Goal: Task Accomplishment & Management: Manage account settings

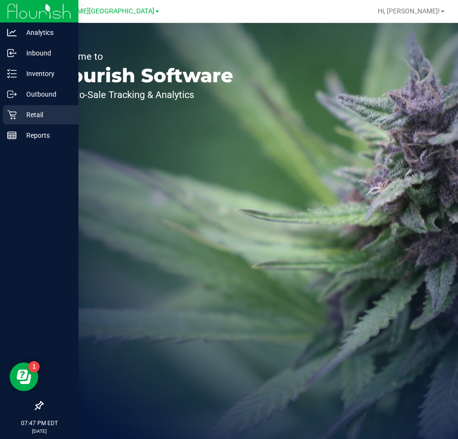
click at [19, 118] on p "Retail" at bounding box center [45, 114] width 57 height 11
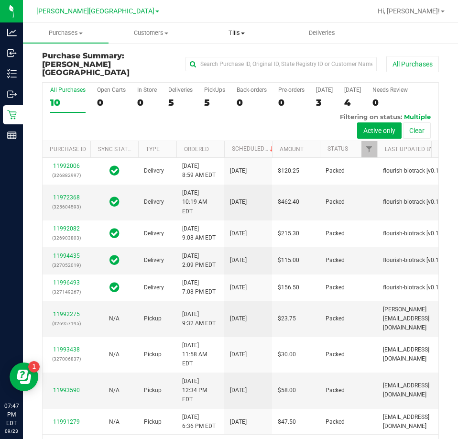
click at [231, 34] on span "Tills" at bounding box center [236, 33] width 85 height 9
click at [225, 59] on span "Manage tills" at bounding box center [225, 58] width 64 height 8
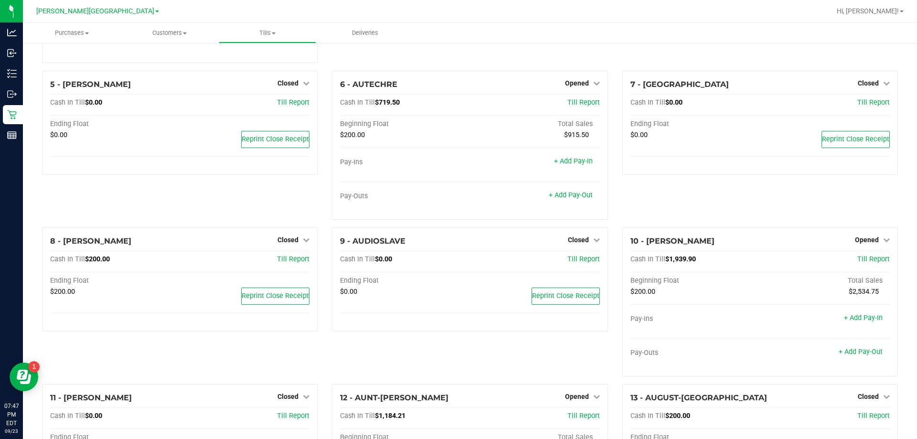
scroll to position [191, 0]
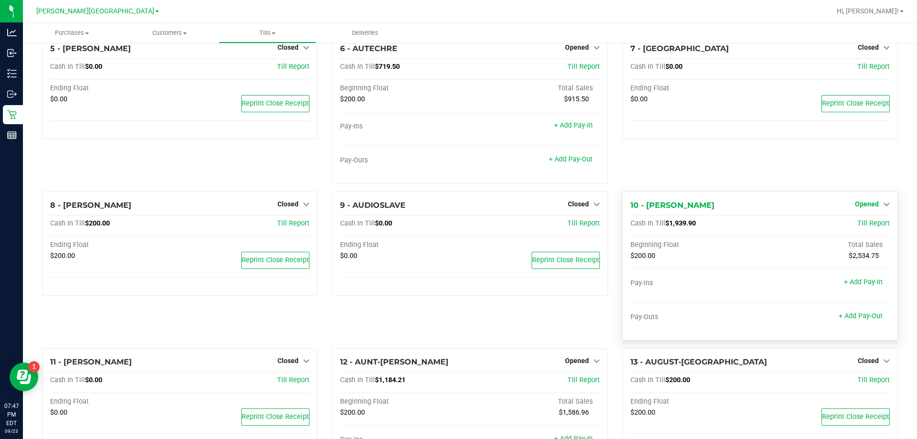
click at [457, 208] on span "Opened" at bounding box center [867, 204] width 24 height 8
click at [457, 227] on link "Close Till" at bounding box center [868, 224] width 26 height 8
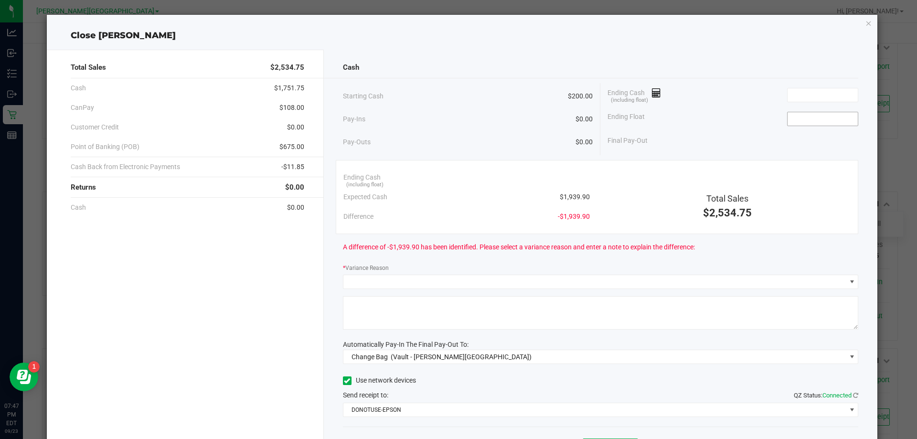
click at [457, 122] on input at bounding box center [823, 118] width 70 height 13
type input "$200.00"
click at [457, 91] on input at bounding box center [823, 94] width 70 height 13
click at [457, 22] on icon "button" at bounding box center [869, 22] width 7 height 11
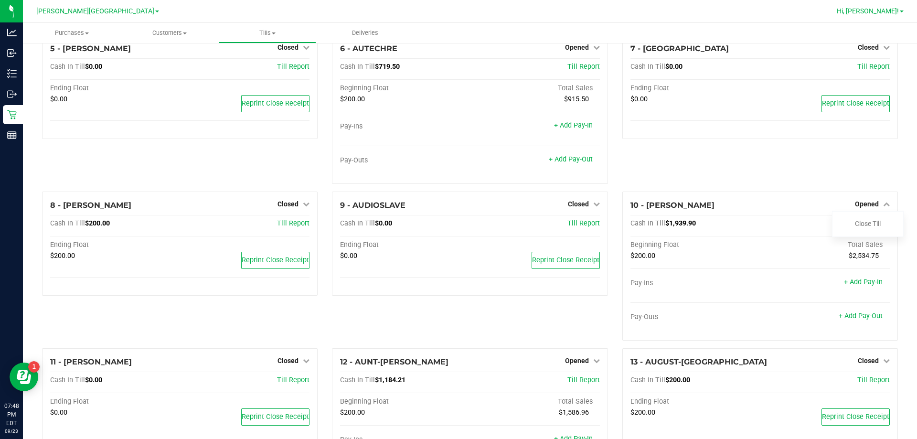
click at [457, 11] on span "Hi, [PERSON_NAME]!" at bounding box center [868, 11] width 62 height 8
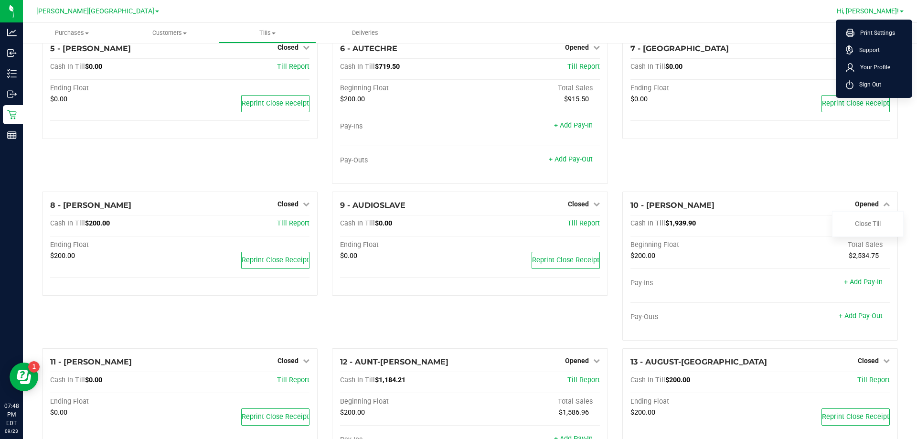
click at [457, 87] on span "Sign Out" at bounding box center [868, 85] width 28 height 10
